Goal: Information Seeking & Learning: Understand process/instructions

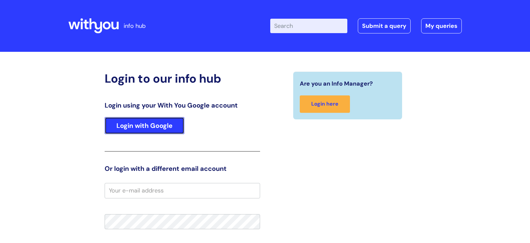
click at [137, 130] on link "Login with Google" at bounding box center [145, 125] width 80 height 17
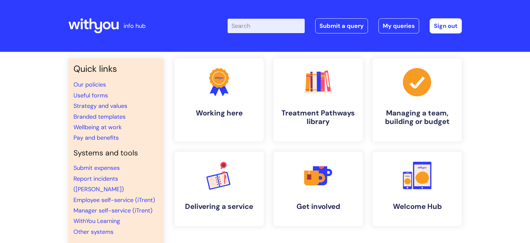
click at [250, 27] on input "Enter your search term here..." at bounding box center [266, 26] width 77 height 14
type input "my journey plan"
click button "Search" at bounding box center [0, 0] width 0 height 0
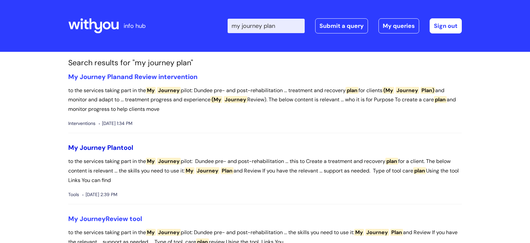
click at [108, 147] on span "Plan" at bounding box center [113, 147] width 13 height 9
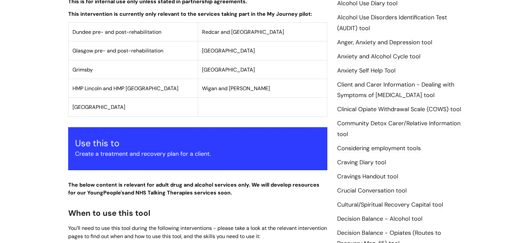
scroll to position [319, 0]
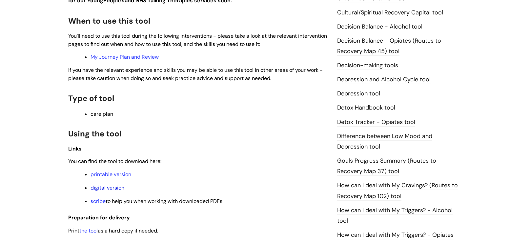
click at [105, 188] on link "digital version" at bounding box center [108, 187] width 34 height 7
